Goal: Transaction & Acquisition: Purchase product/service

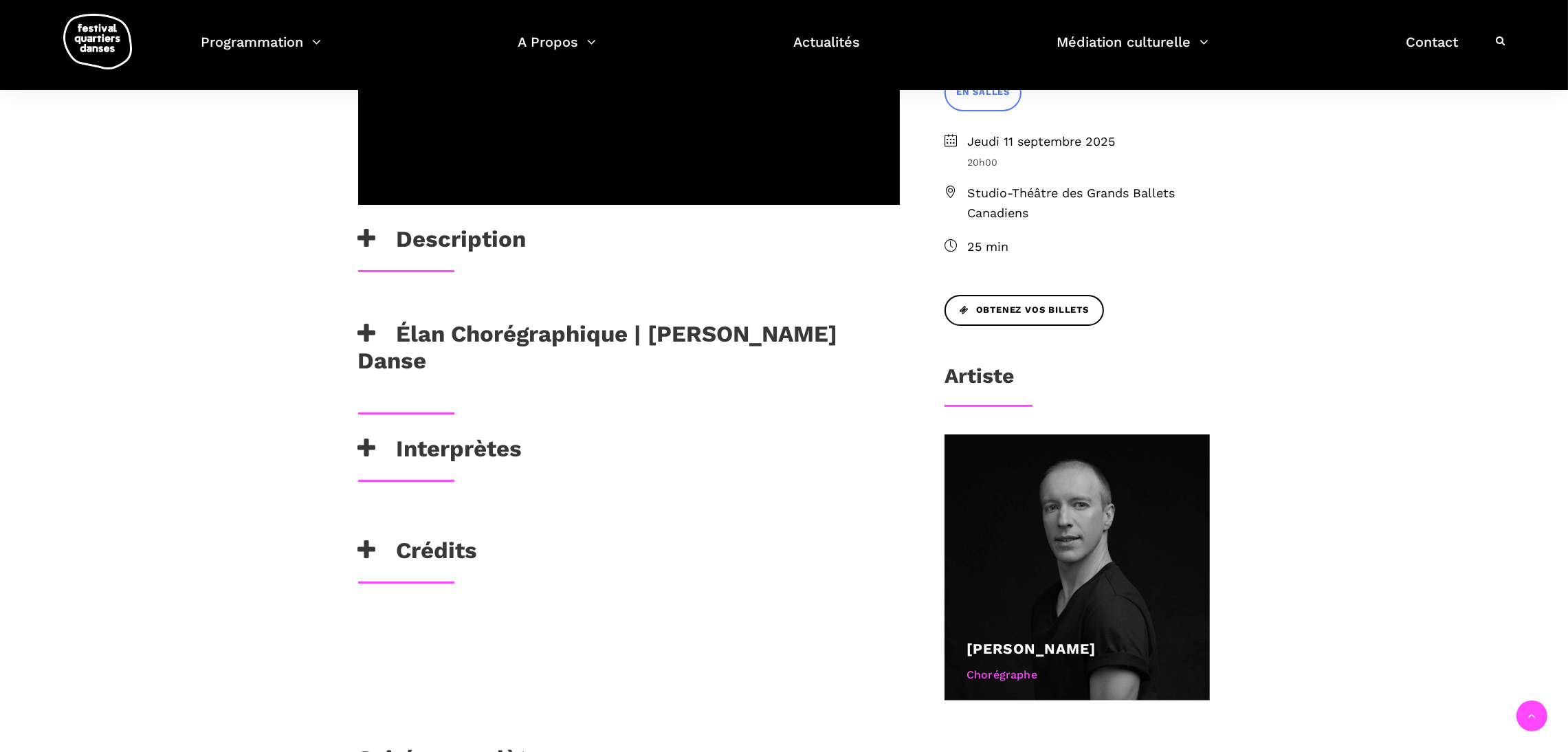
click at [430, 320] on h3 "Élan Chorégraphique | [PERSON_NAME] Danse" at bounding box center [628, 348] width 542 height 54
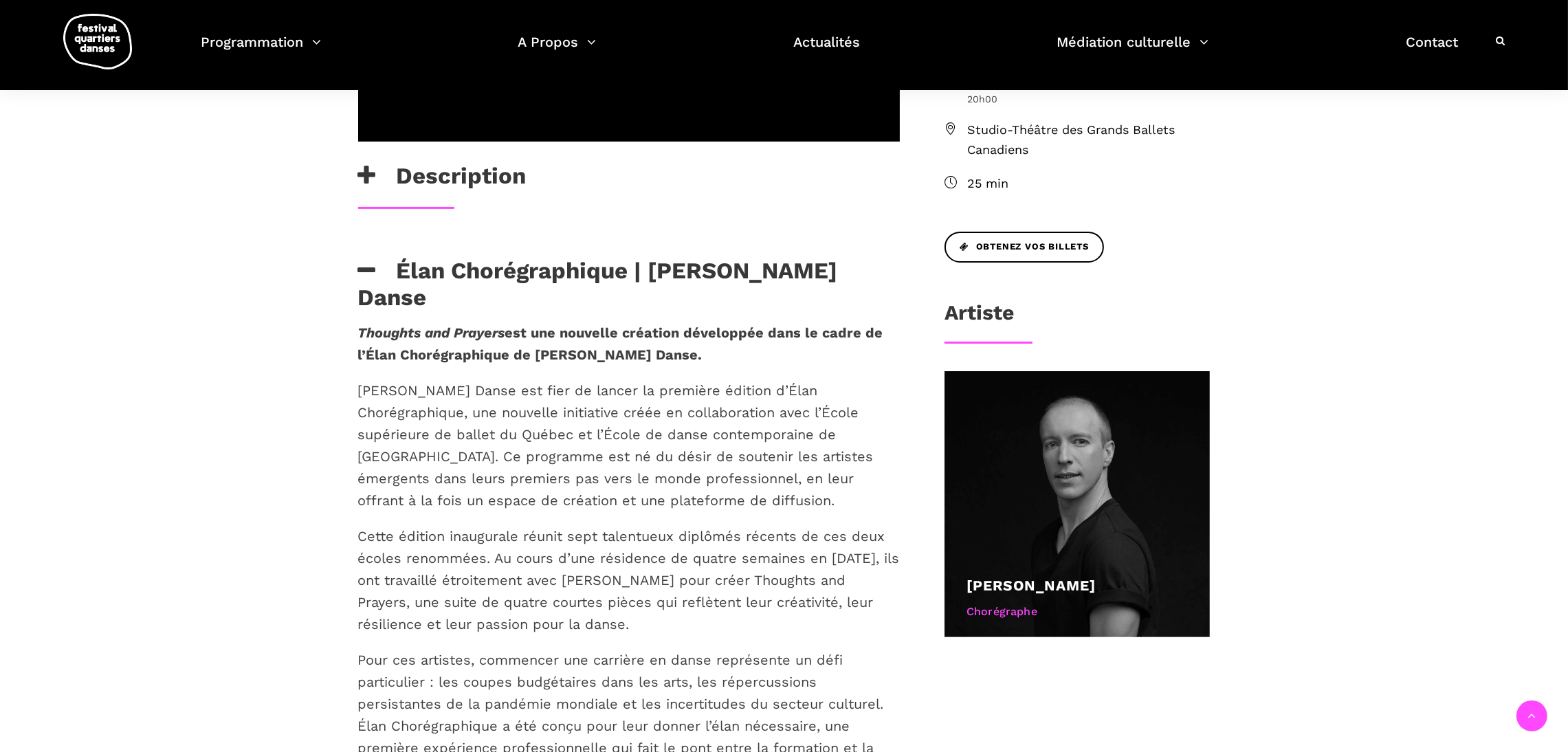
scroll to position [510, 0]
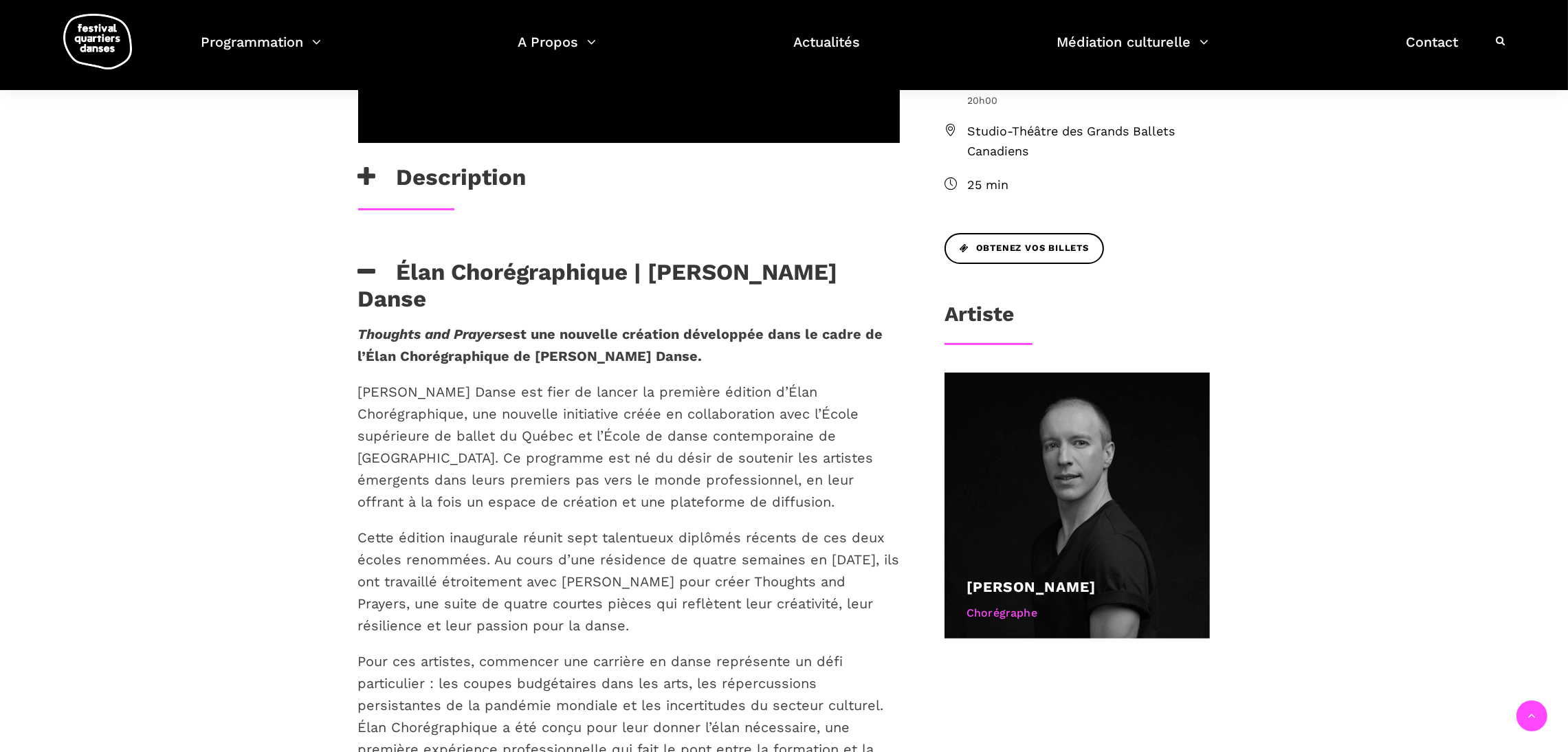
click at [439, 164] on h3 "Description" at bounding box center [442, 181] width 169 height 35
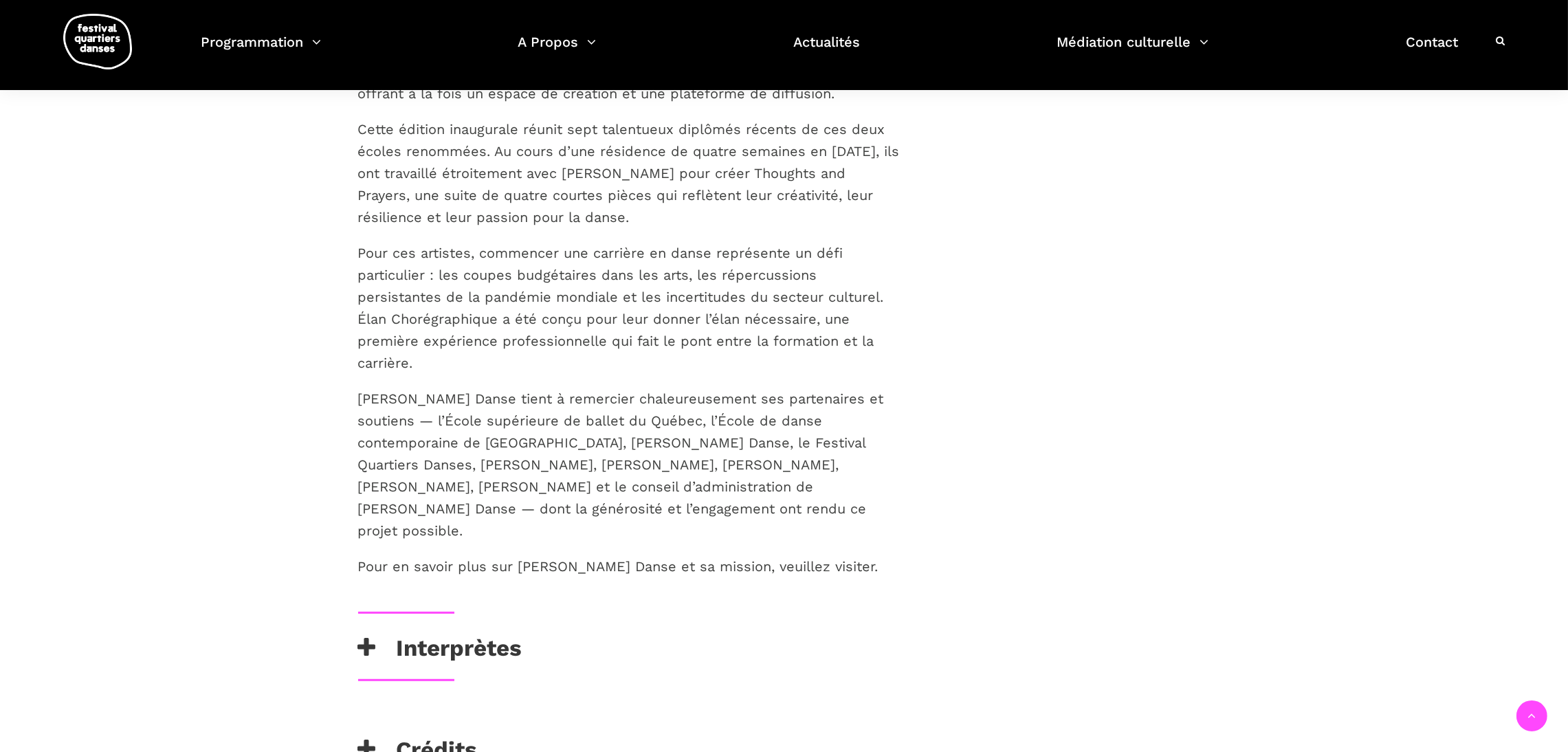
scroll to position [1103, 0]
click at [816, 554] on p "Pour en savoir plus sur [PERSON_NAME] Danse et sa mission, veuillez visiter [DO…" at bounding box center [628, 565] width 542 height 22
click at [785, 554] on p "Pour en savoir plus sur [PERSON_NAME] Danse et sa mission, veuillez visiter [DO…" at bounding box center [628, 565] width 542 height 22
click at [777, 554] on p "Pour en savoir plus sur [PERSON_NAME] Danse et sa mission, veuillez visiter [DO…" at bounding box center [628, 565] width 542 height 22
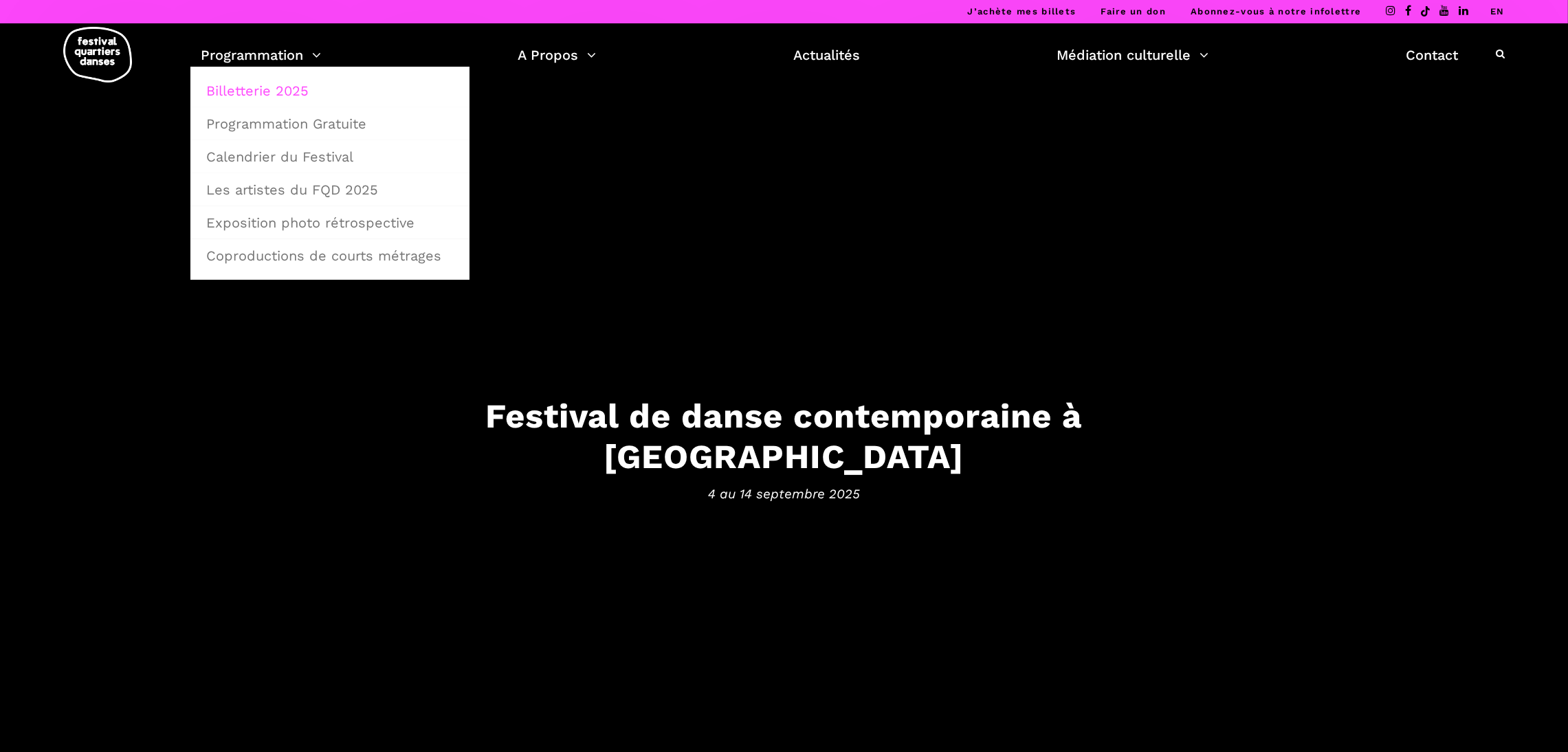
click at [300, 100] on link "Billetterie 2025" at bounding box center [330, 90] width 264 height 31
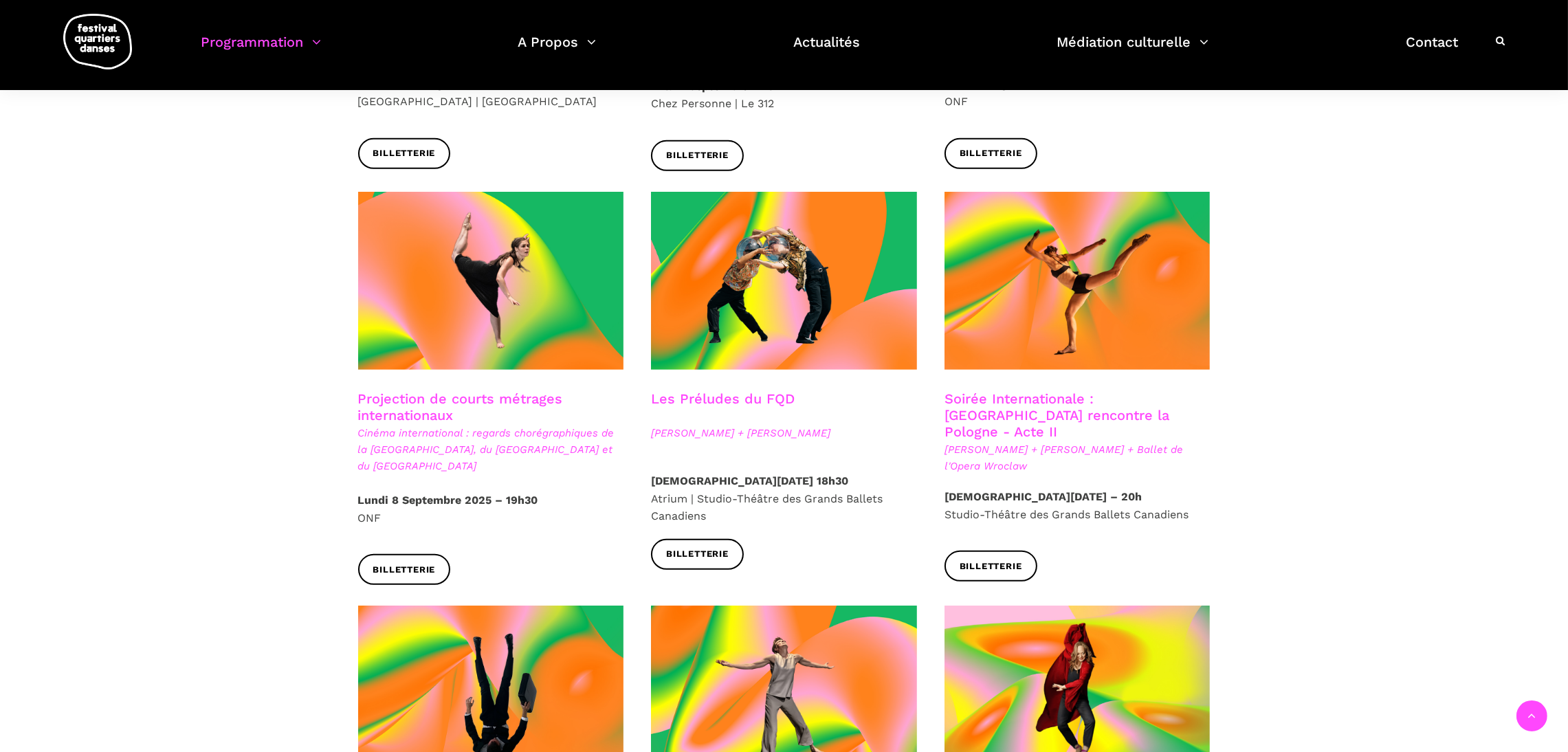
scroll to position [1056, 0]
click at [414, 393] on h3 "Projection de courts métrages internationaux" at bounding box center [491, 407] width 266 height 35
click at [407, 402] on h3 "Projection de courts métrages internationaux" at bounding box center [491, 407] width 266 height 35
click at [416, 390] on h3 "Projection de courts métrages internationaux" at bounding box center [491, 407] width 266 height 35
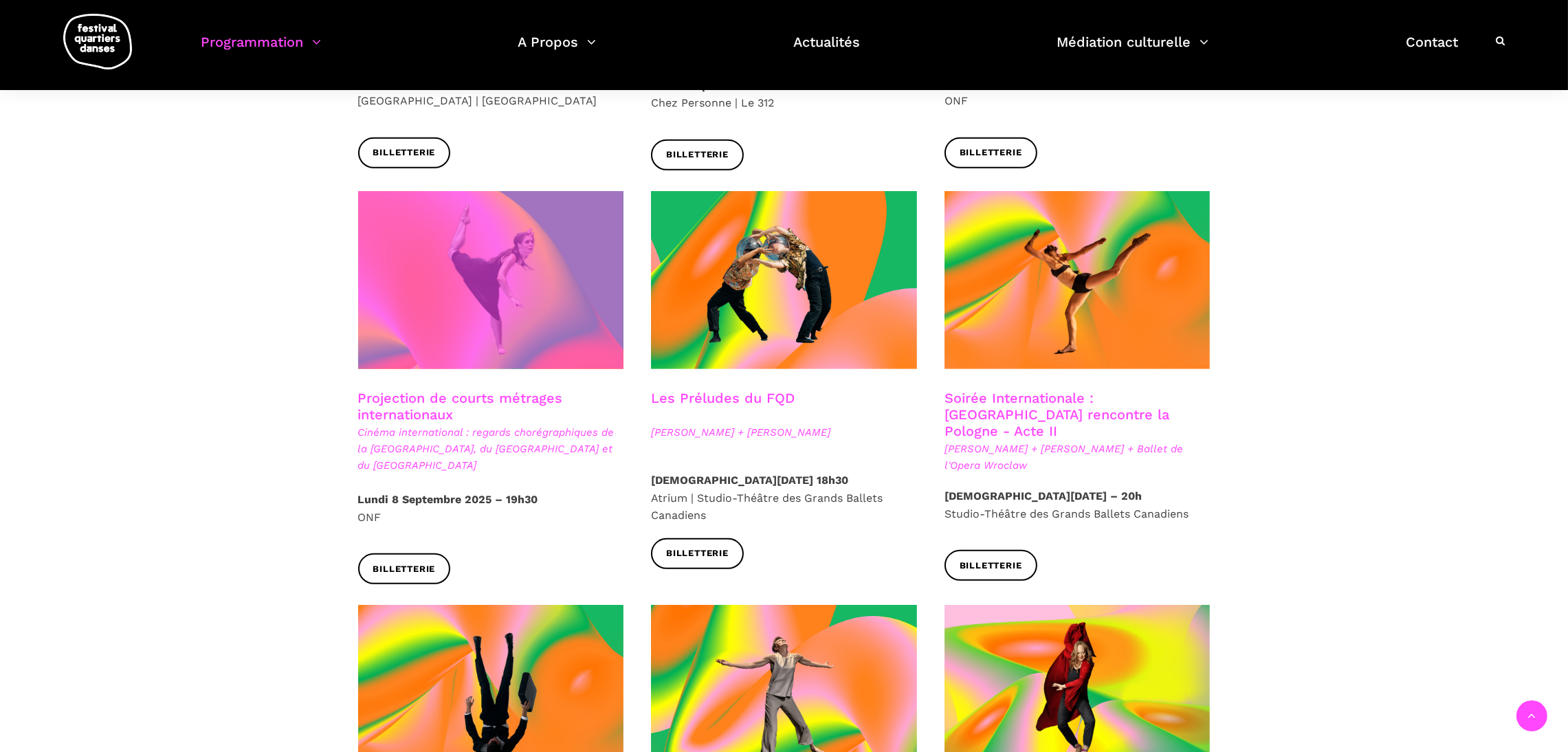
click at [470, 259] on span at bounding box center [491, 280] width 266 height 178
